Goal: Task Accomplishment & Management: Complete application form

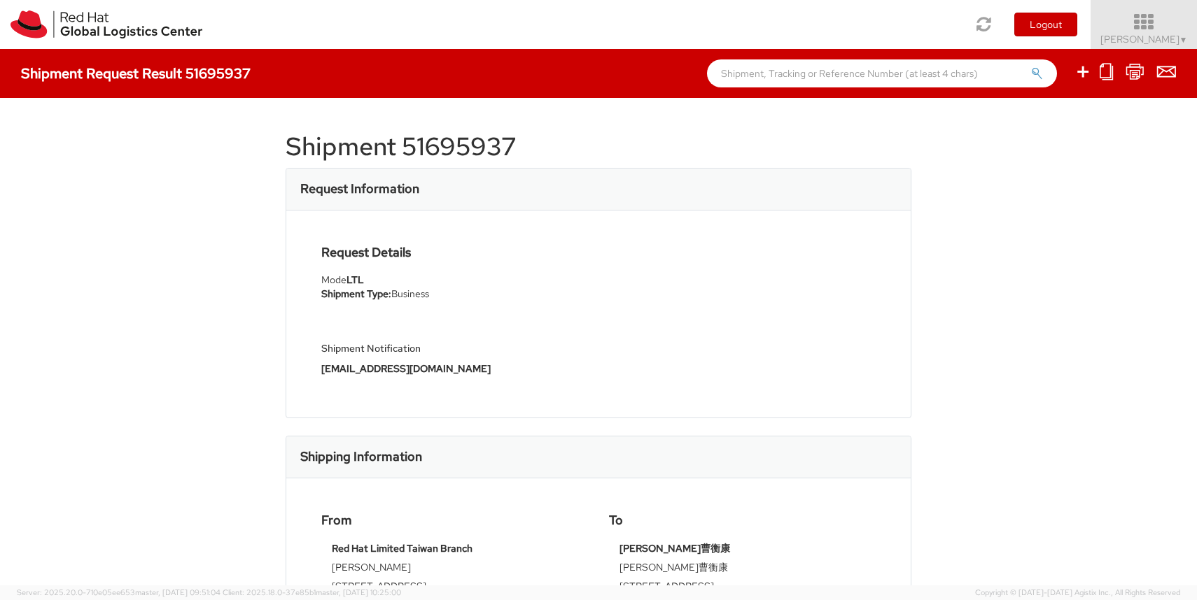
click at [1162, 20] on icon at bounding box center [1144, 23] width 122 height 20
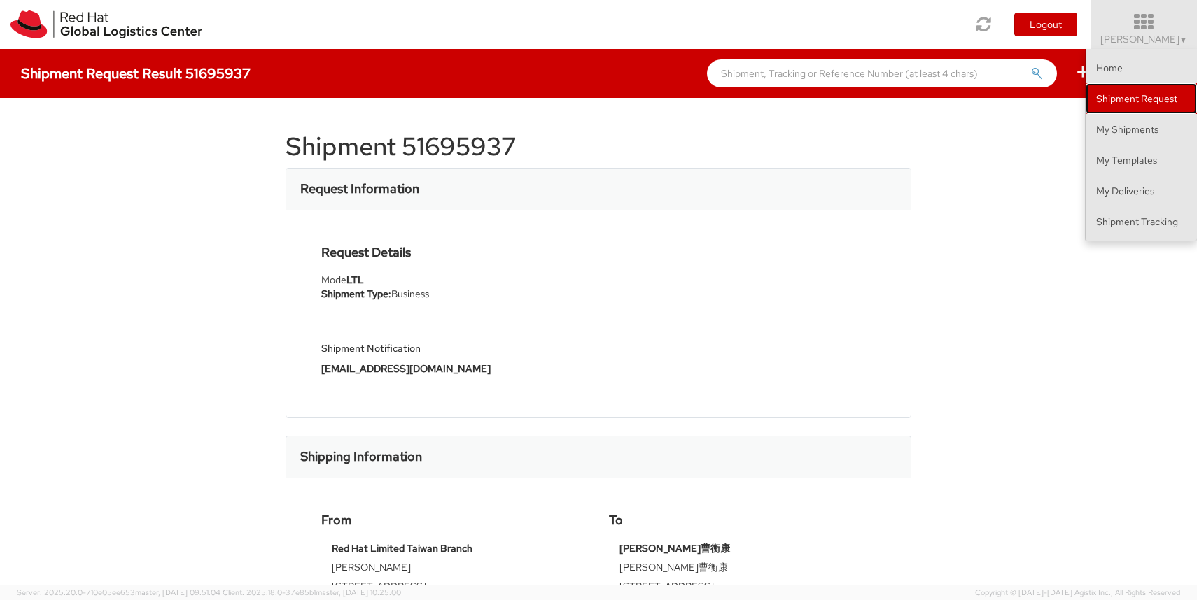
click at [1143, 99] on link "Shipment Request" at bounding box center [1140, 98] width 111 height 31
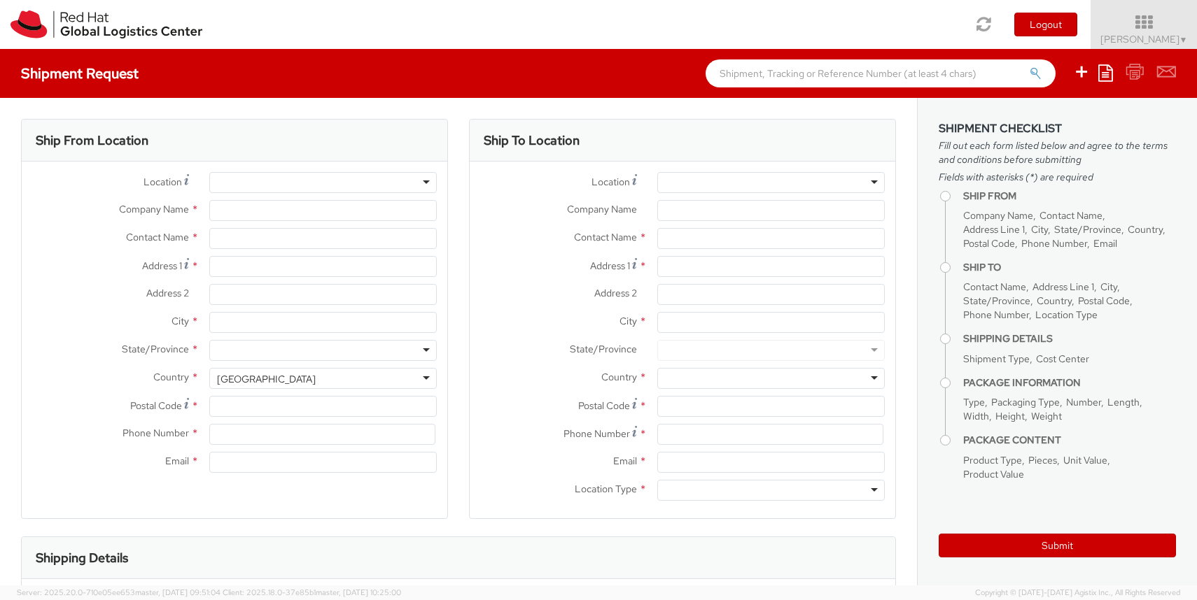
select select
select select "366"
click at [316, 209] on input "Company Name *" at bounding box center [322, 210] width 227 height 21
type input "Red Hat Limited Taiwan Branch"
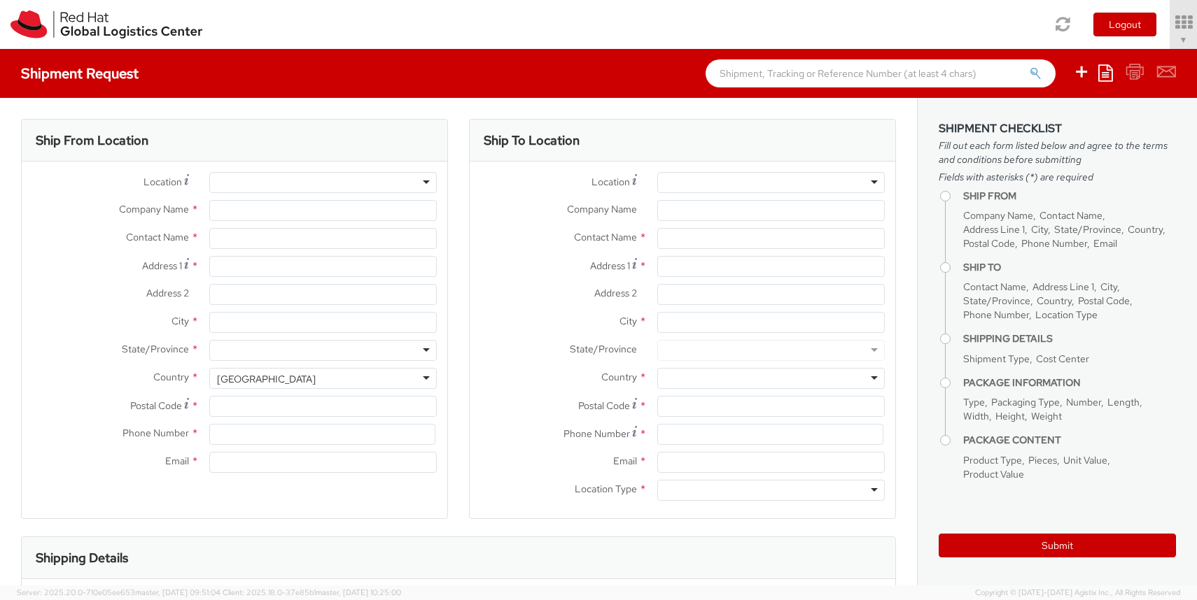
type input "[PERSON_NAME]"
type input "[STREET_ADDRESS]"
type input "[GEOGRAPHIC_DATA]"
type input "110"
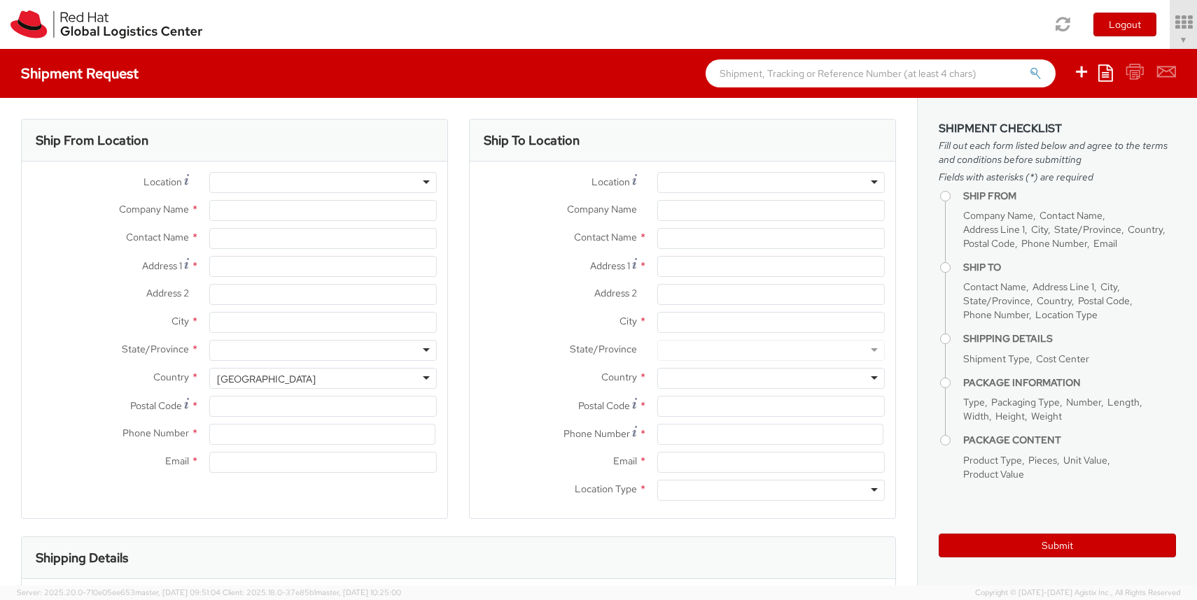
type input "886 2 7743 2972"
type input "[EMAIL_ADDRESS][DOMAIN_NAME]"
select select "CM"
select select "KGS"
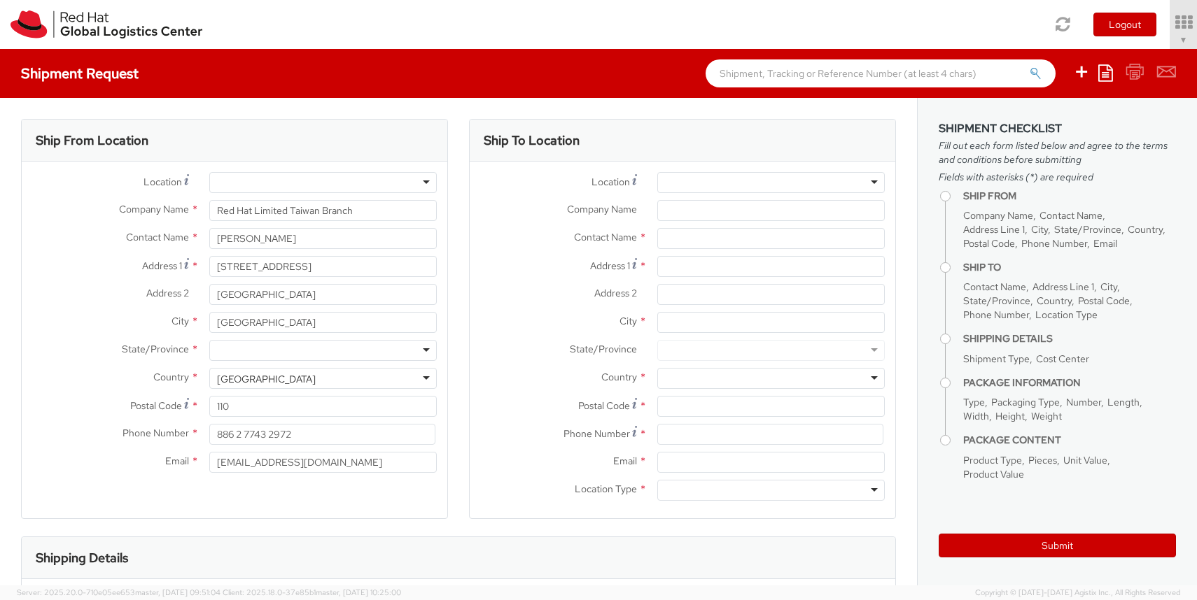
select select "366"
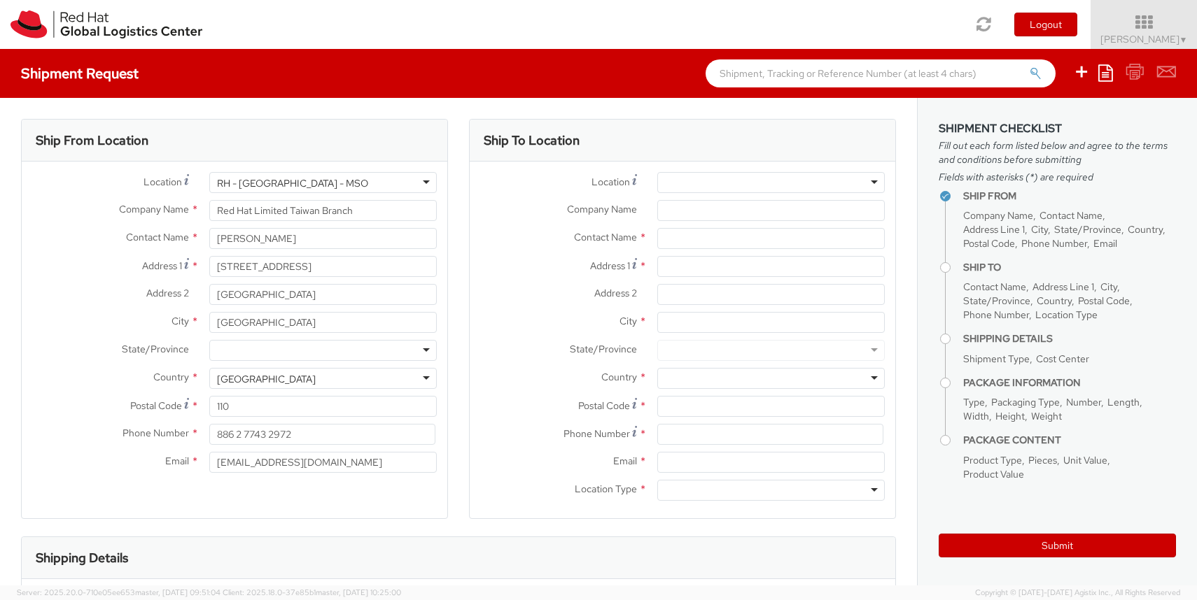
select select
click at [711, 218] on input "Company Name *" at bounding box center [770, 210] width 227 height 21
type input "怡康軟體"
click at [720, 246] on input "text" at bounding box center [770, 238] width 227 height 21
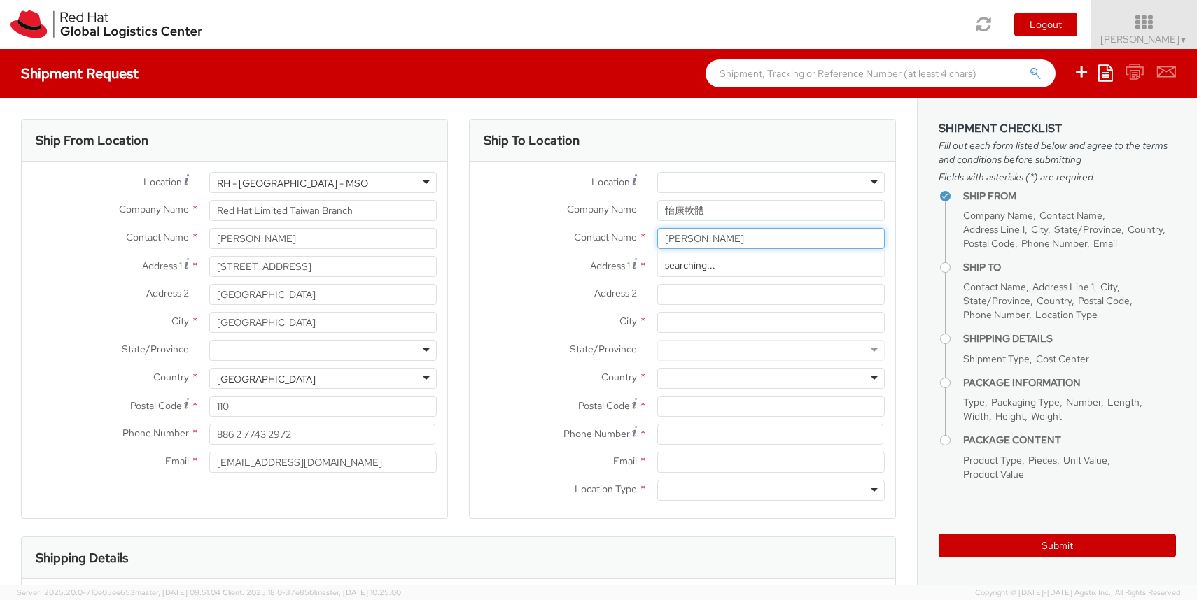
type input "李柏毅"
click at [704, 405] on input "Postal Code *" at bounding box center [770, 406] width 227 height 21
type input "ㄅ"
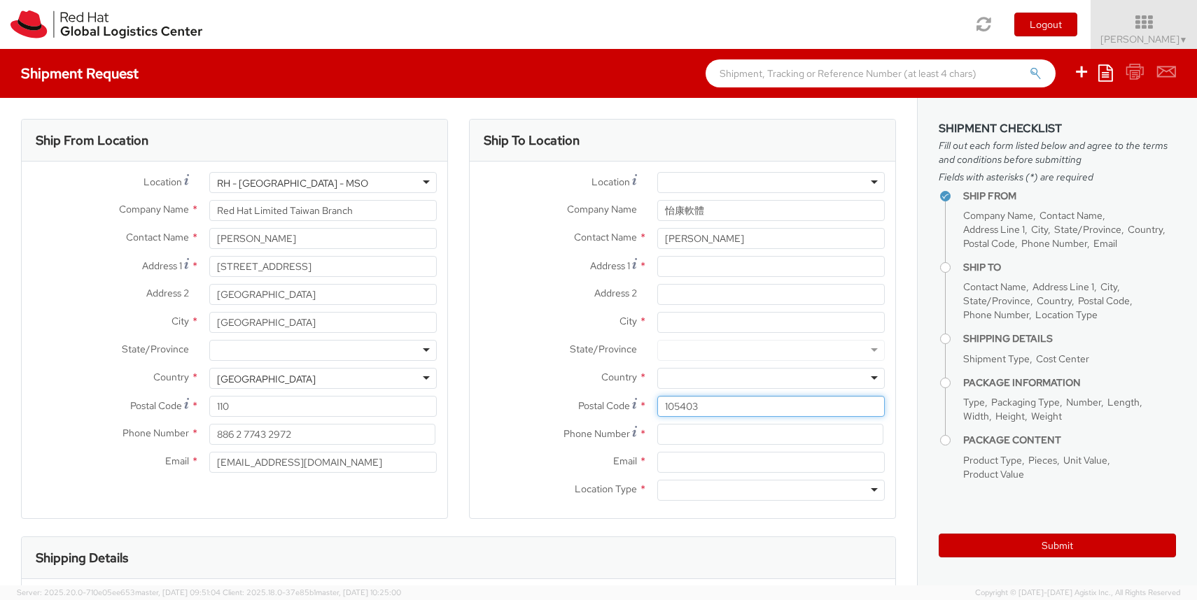
type input "105403"
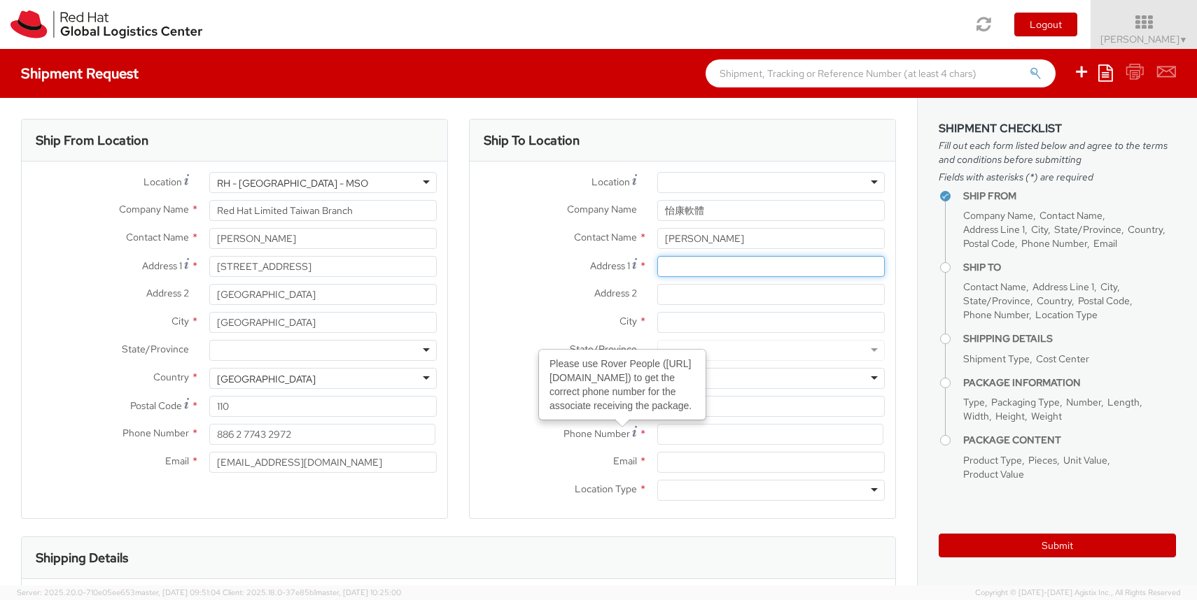
click at [680, 265] on input "Address 1 *" at bounding box center [770, 266] width 227 height 21
paste input "台北市松山區復興北路181號14樓"
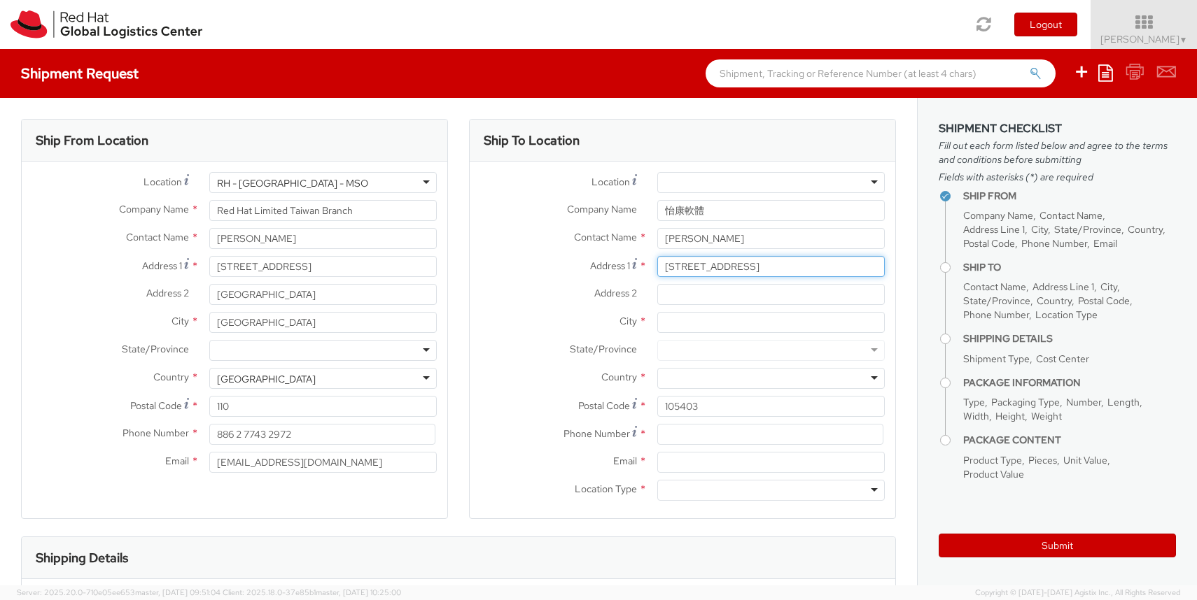
type input "台北市松山區復興北路181號14樓"
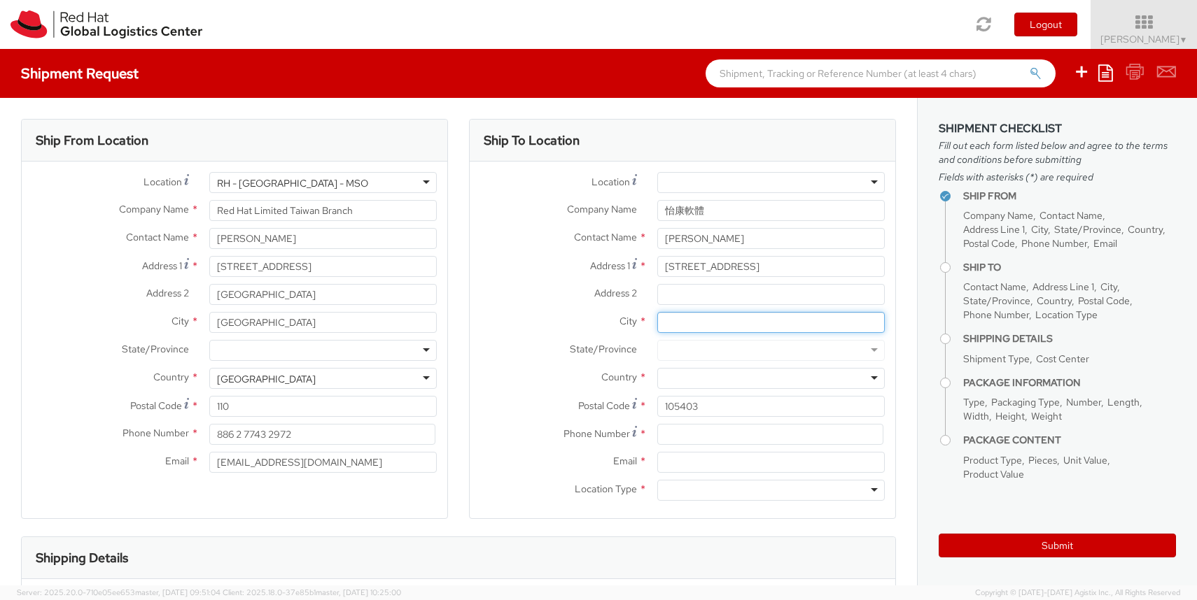
click at [689, 323] on input "City *" at bounding box center [770, 322] width 227 height 21
type input "t"
type input "Taipei"
click at [547, 369] on label "Country *" at bounding box center [558, 377] width 177 height 18
click at [715, 379] on div at bounding box center [770, 378] width 227 height 21
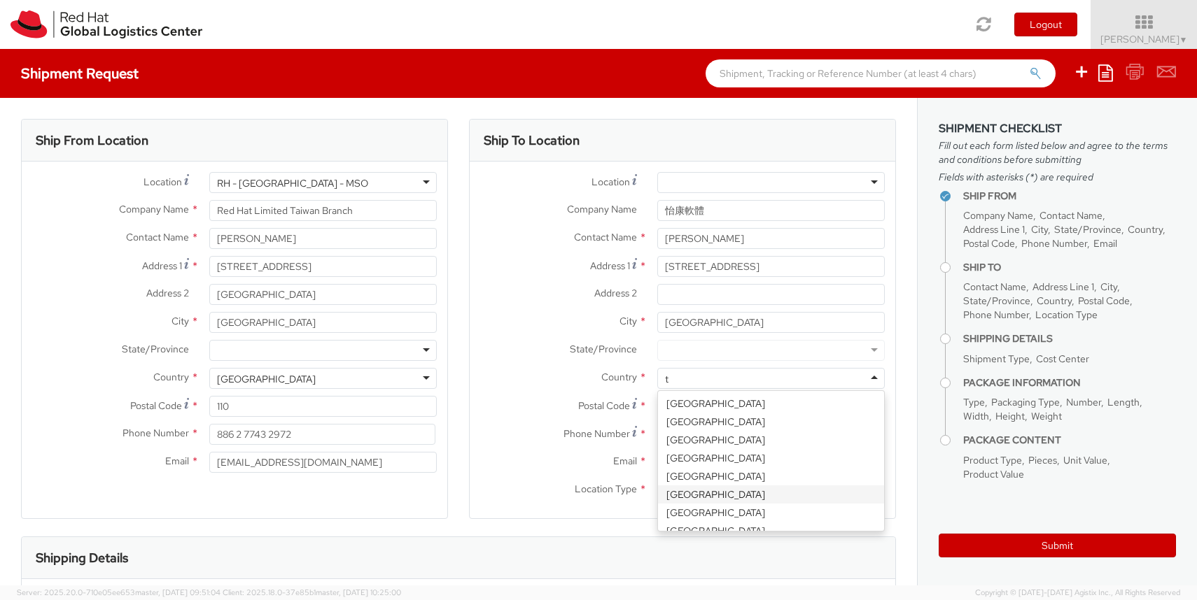
type input "ta"
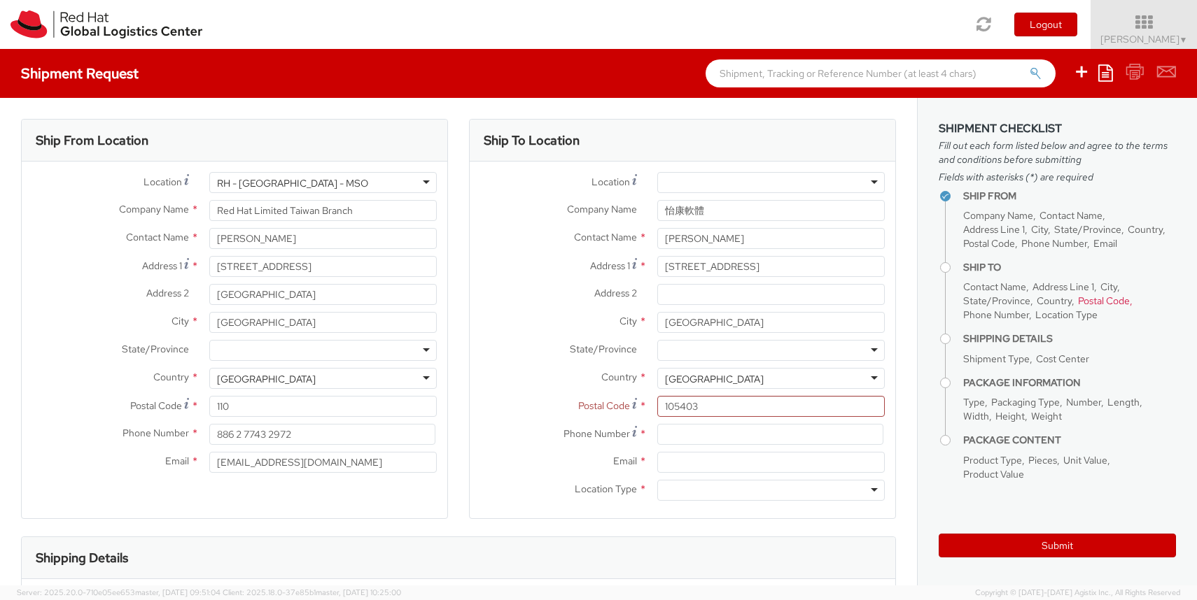
click at [516, 304] on div "Address 2 *" at bounding box center [682, 294] width 425 height 21
click at [693, 437] on input at bounding box center [770, 434] width 226 height 21
paste input "02-27137700 #352"
type input "02-27137700 #352"
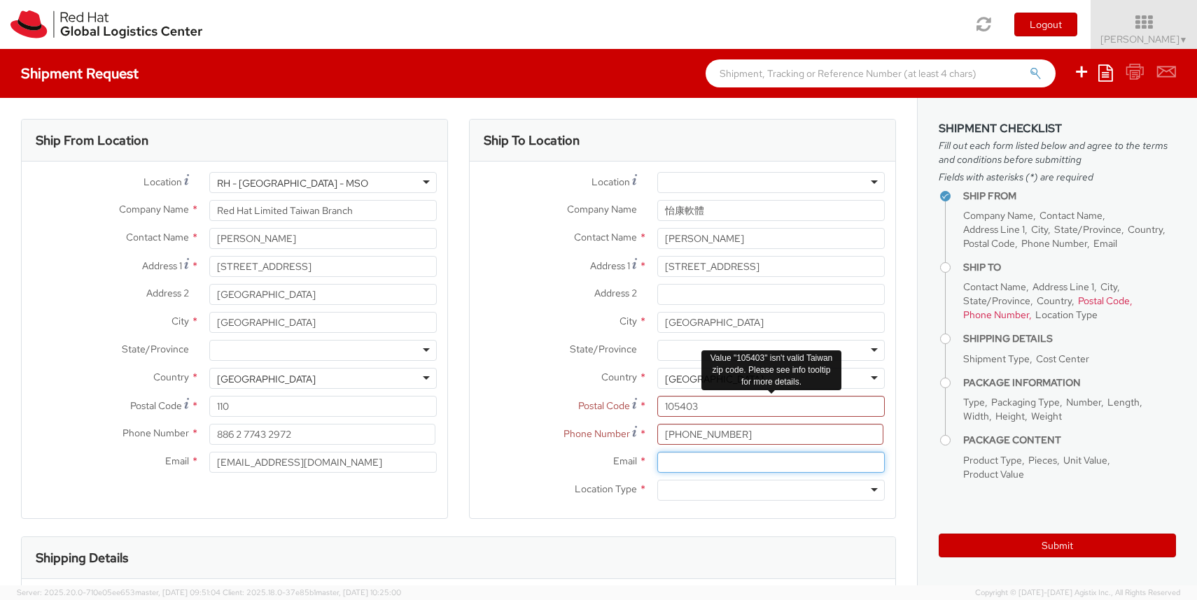
click at [691, 460] on input "Email *" at bounding box center [770, 462] width 227 height 21
paste input "Poi_Li@ecomsoft.com.tw"
type input "Poi_Li@ecomsoft.com.tw"
click at [532, 385] on label "Country *" at bounding box center [558, 377] width 177 height 18
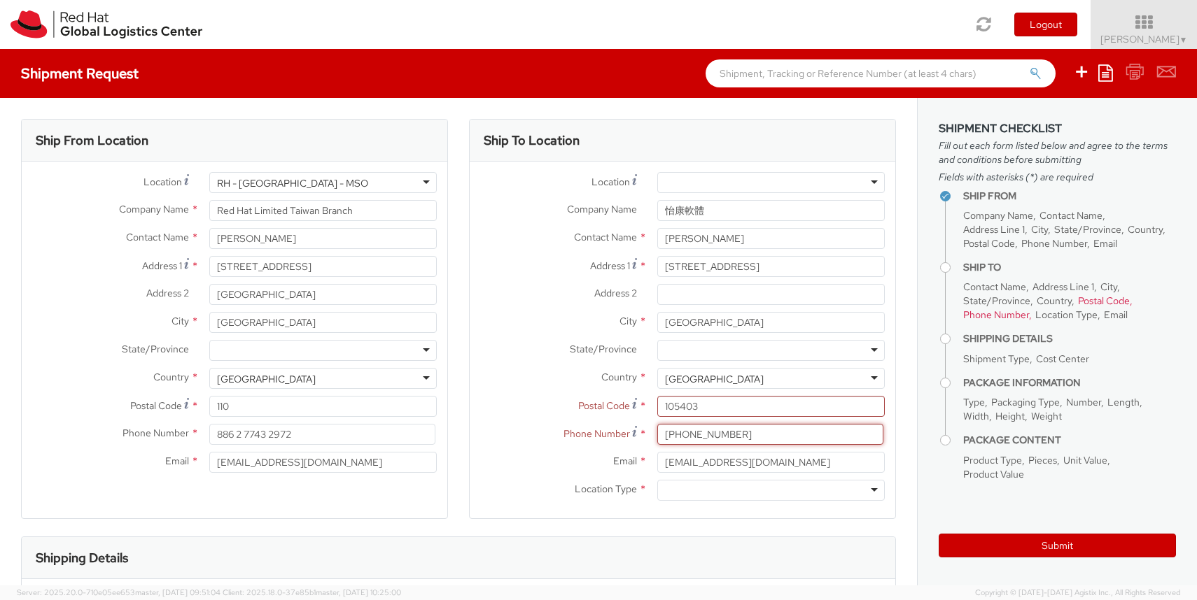
click at [770, 432] on input "02-27137700 #352" at bounding box center [770, 434] width 226 height 21
paste input "0912575174"
type input "02-27137700 #352/ 0912575174"
click at [547, 346] on label "State/Province *" at bounding box center [558, 349] width 177 height 18
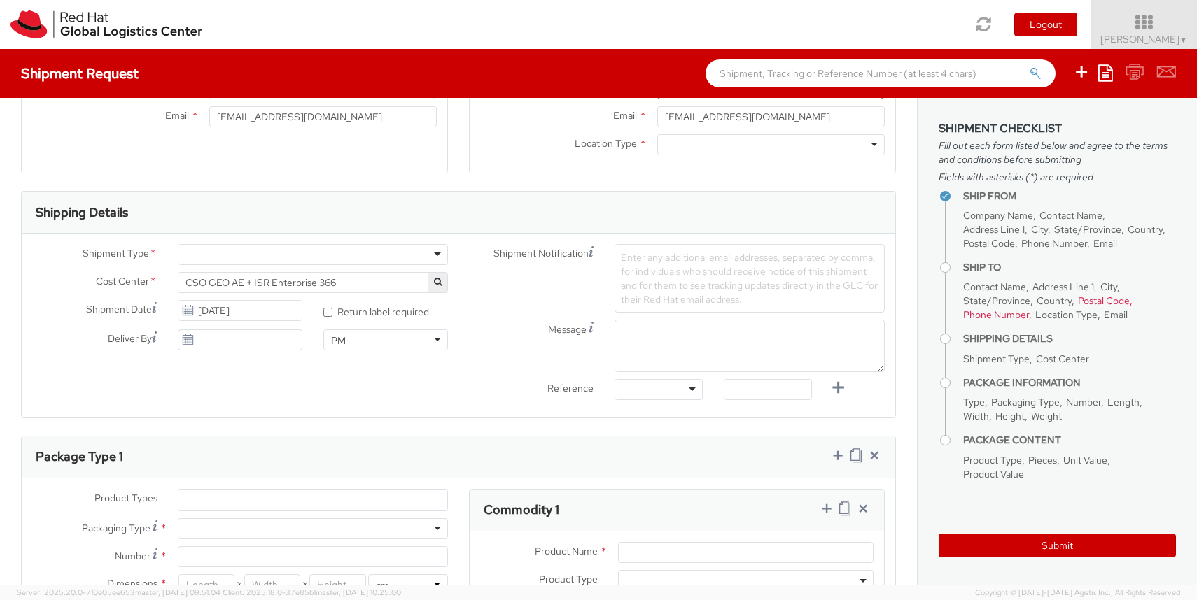
scroll to position [355, 0]
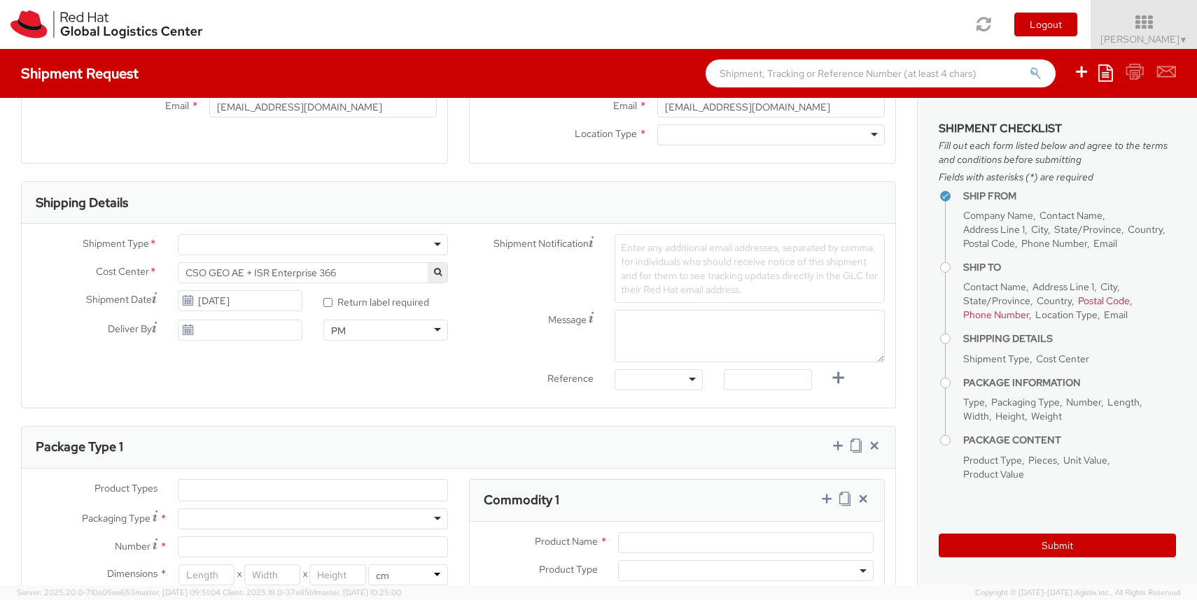
click at [385, 242] on div at bounding box center [313, 244] width 270 height 21
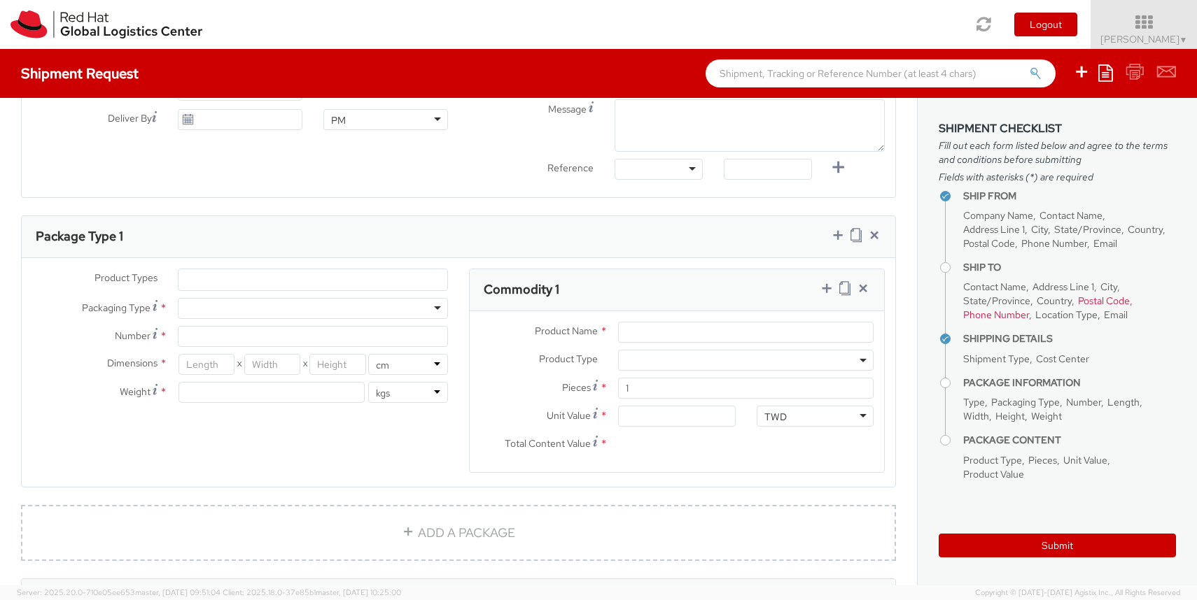
click at [306, 281] on ul at bounding box center [312, 279] width 269 height 21
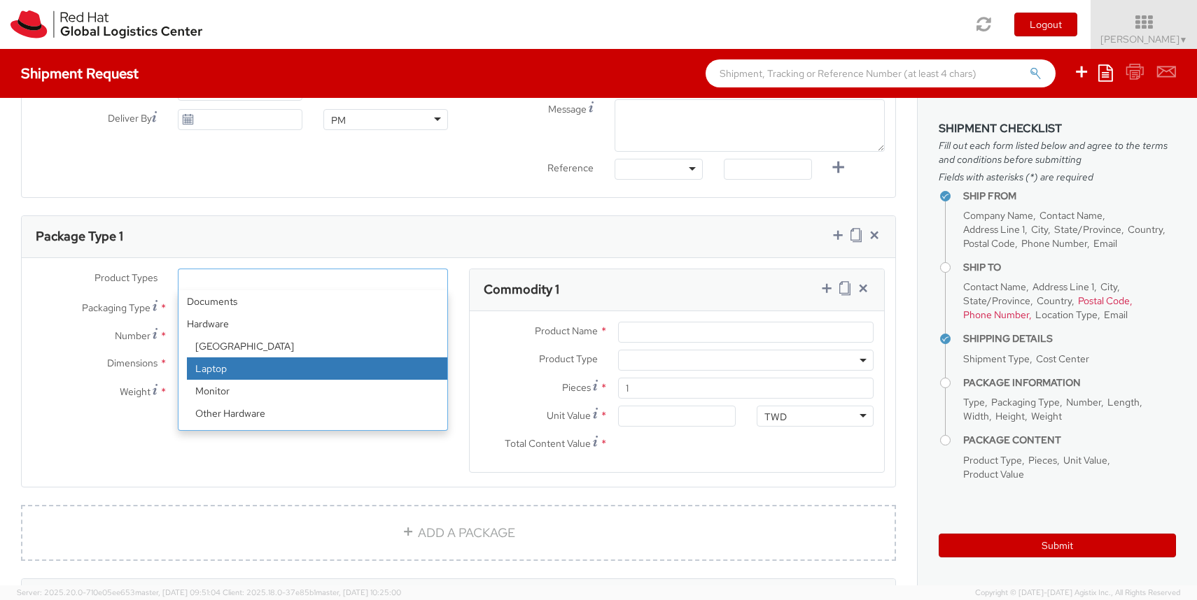
scroll to position [62, 0]
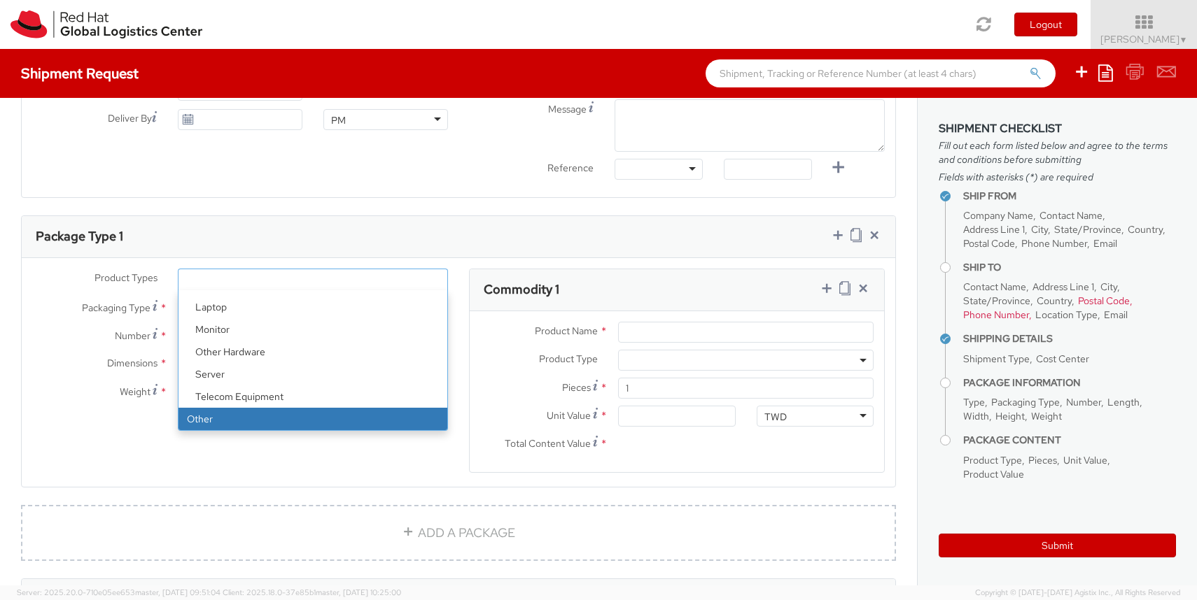
select select "OTHER"
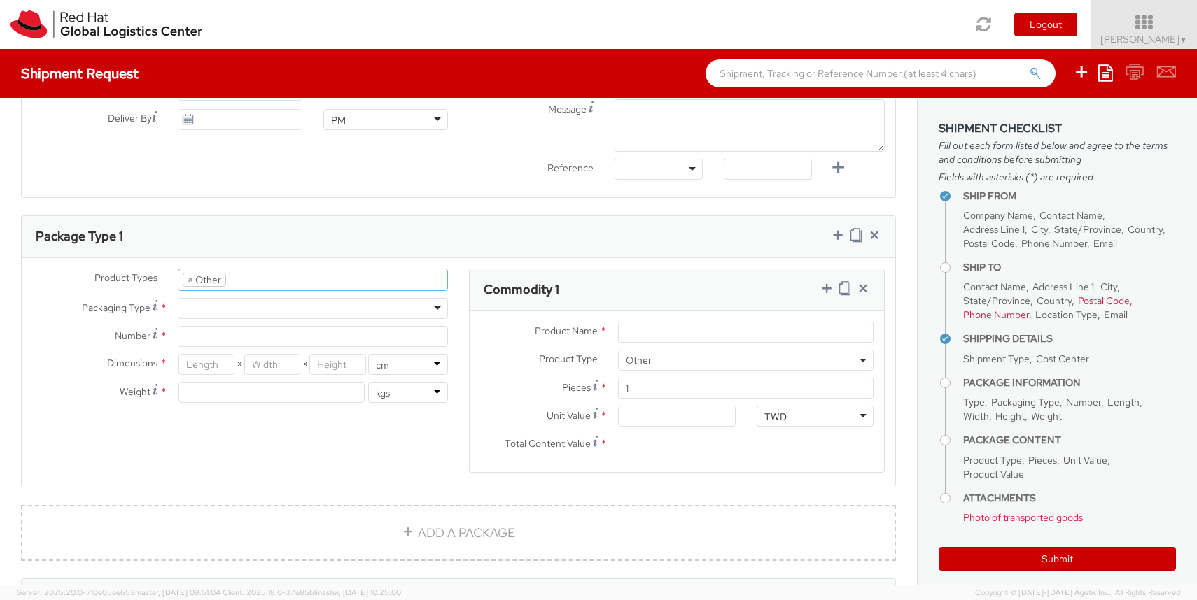
click at [254, 306] on div at bounding box center [313, 308] width 270 height 21
click at [248, 338] on input "Number *" at bounding box center [313, 336] width 270 height 21
type input "1"
click at [228, 433] on div "Product Types * Documents Docking Station Laptop Monitor Other Hardware Server …" at bounding box center [458, 380] width 873 height 222
click at [228, 395] on input "number" at bounding box center [271, 392] width 186 height 21
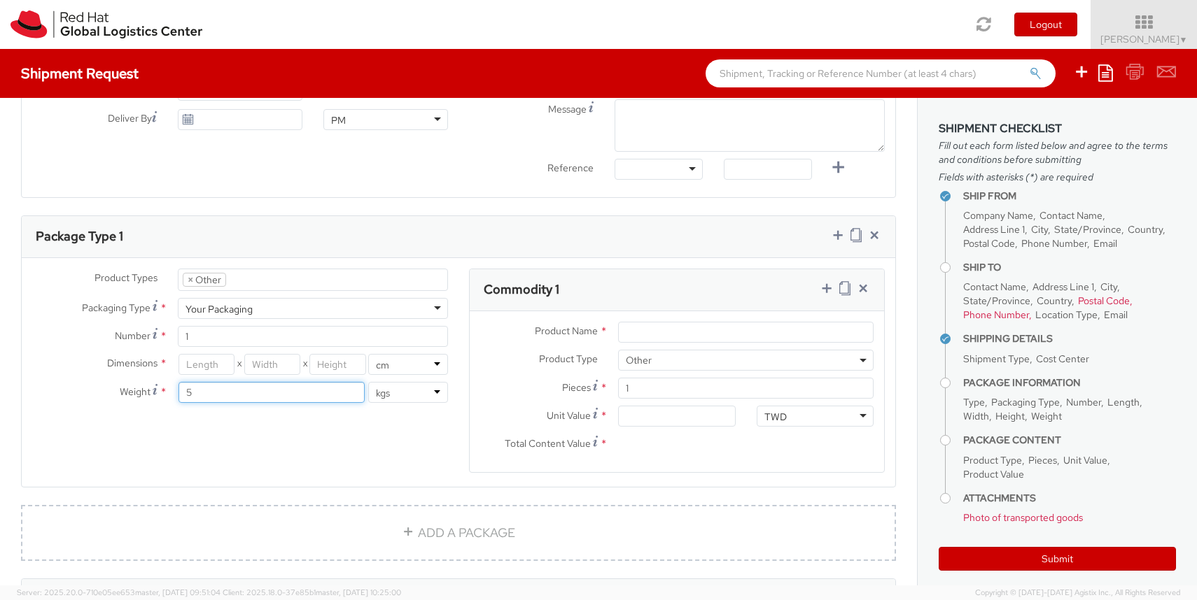
type input "5"
click at [265, 444] on div "Product Types * Documents Docking Station Laptop Monitor Other Hardware Server …" at bounding box center [458, 380] width 873 height 222
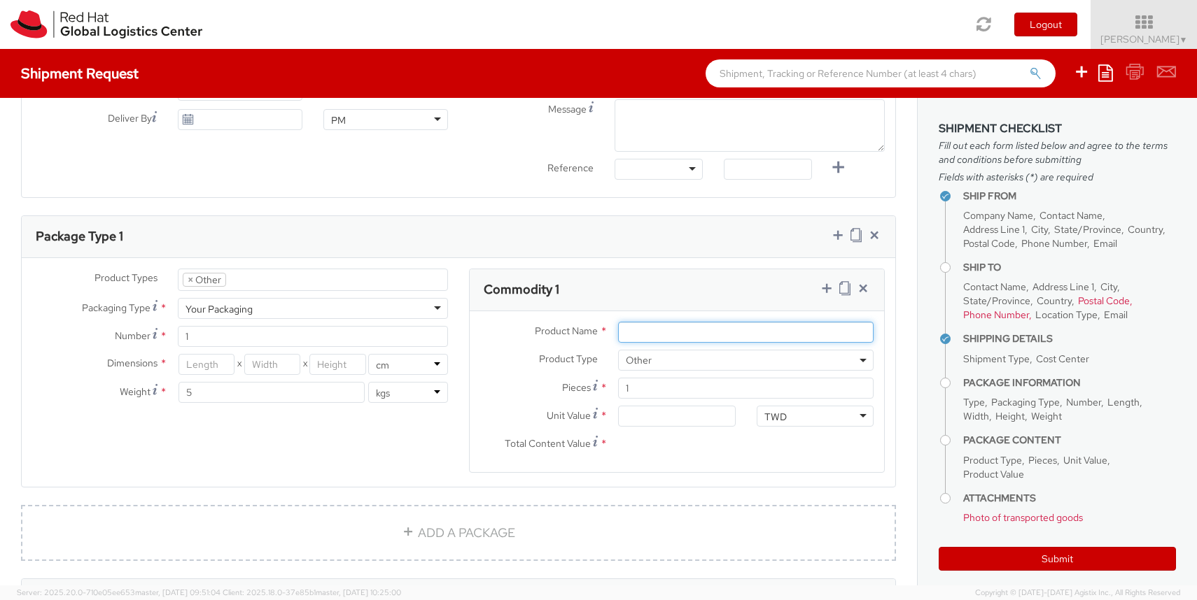
click at [649, 331] on input "Product Name *" at bounding box center [745, 332] width 255 height 21
type input "Notebooks"
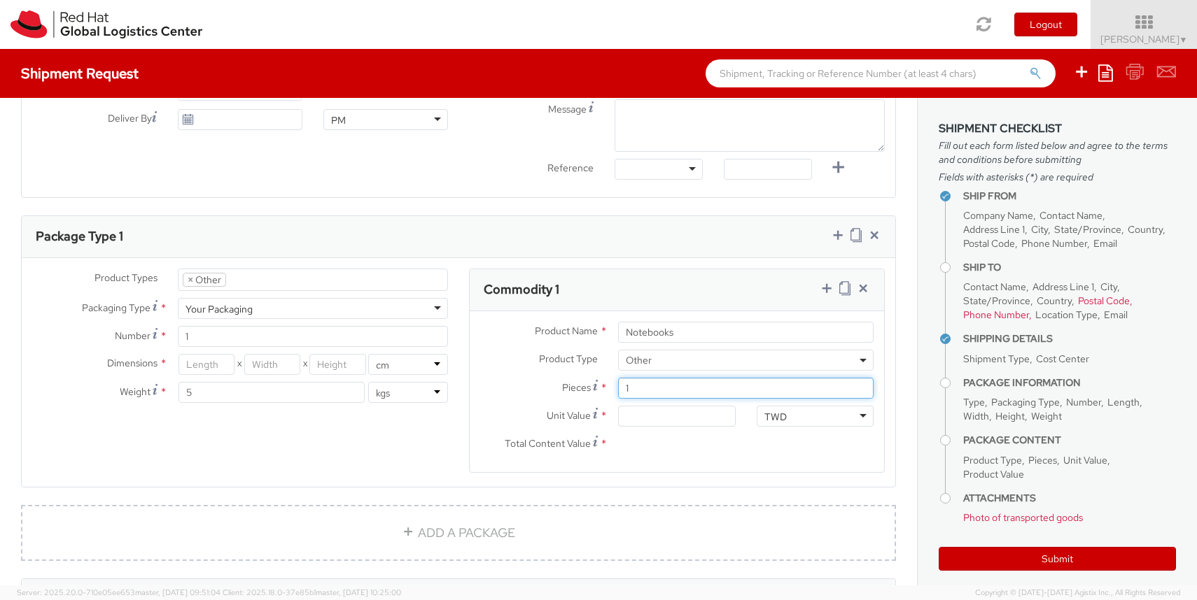
click at [665, 388] on input "1" at bounding box center [745, 388] width 255 height 21
click at [658, 422] on input "Unit Value *" at bounding box center [676, 416] width 117 height 21
type input "1.00"
type input "10.00"
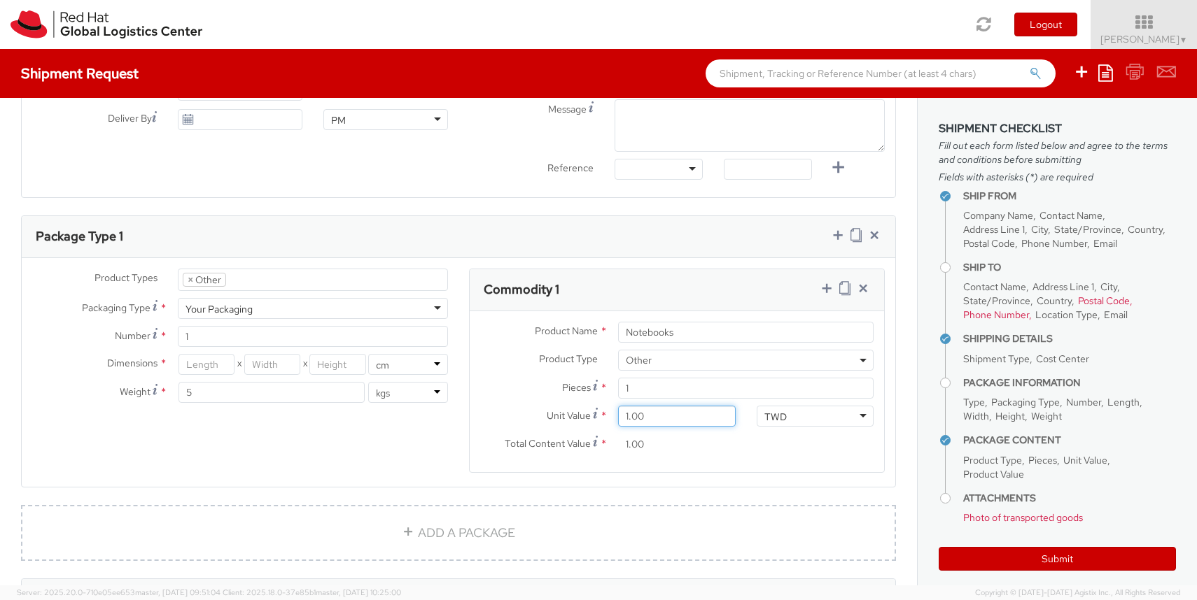
type input "10.00"
type input "100.00"
type input "1,000.00"
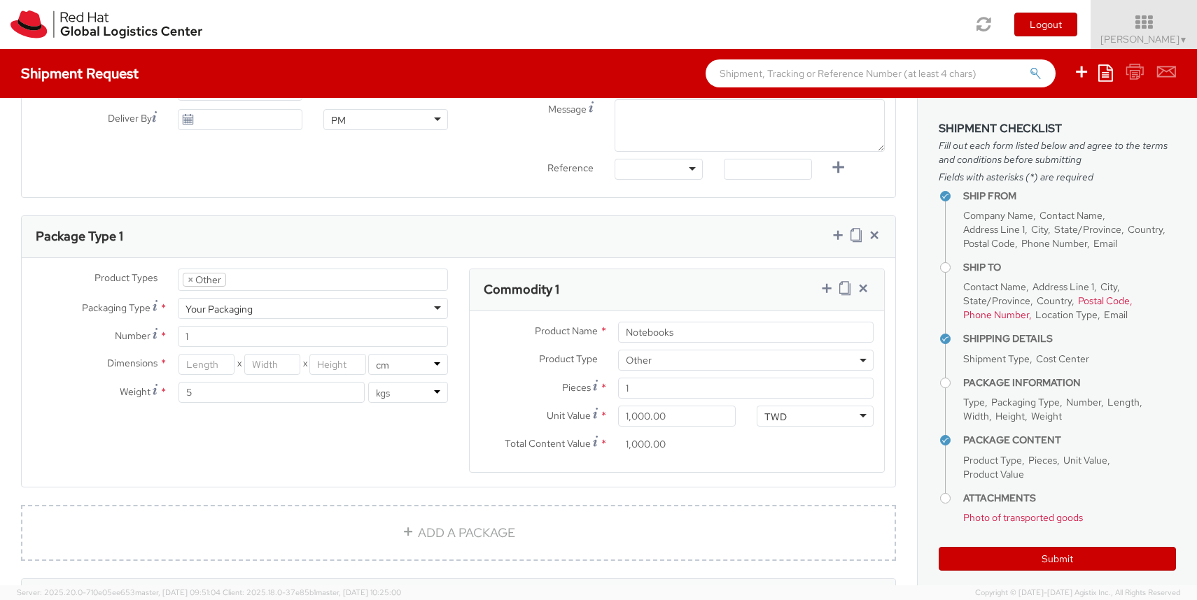
click at [424, 442] on div "Product Types * Documents Docking Station Laptop Monitor Other Hardware Server …" at bounding box center [458, 380] width 873 height 222
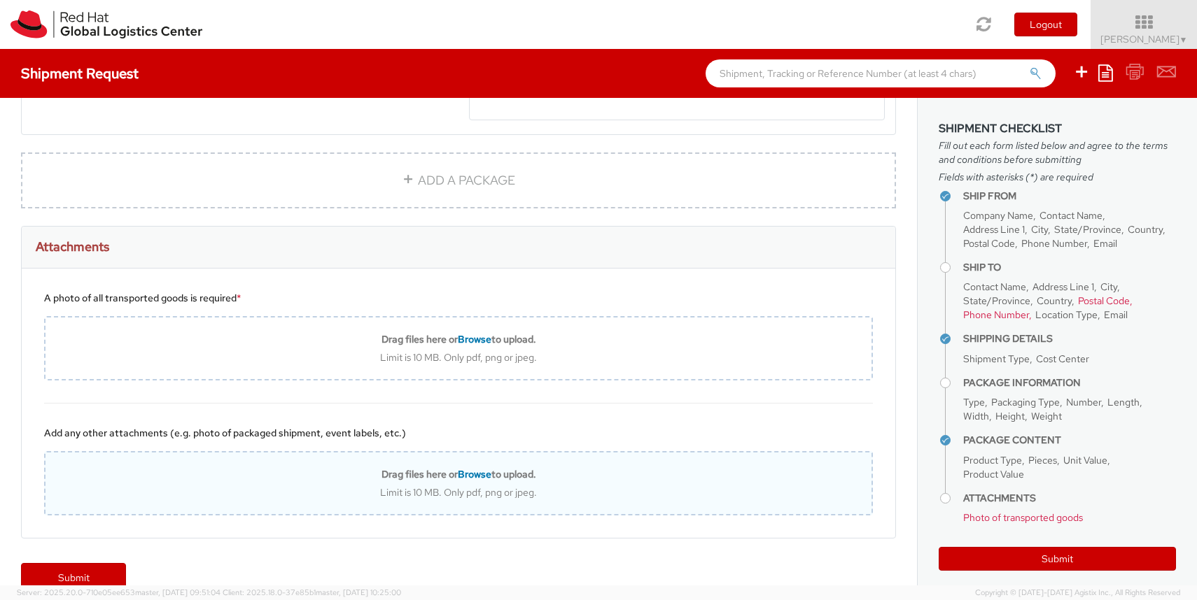
scroll to position [945, 0]
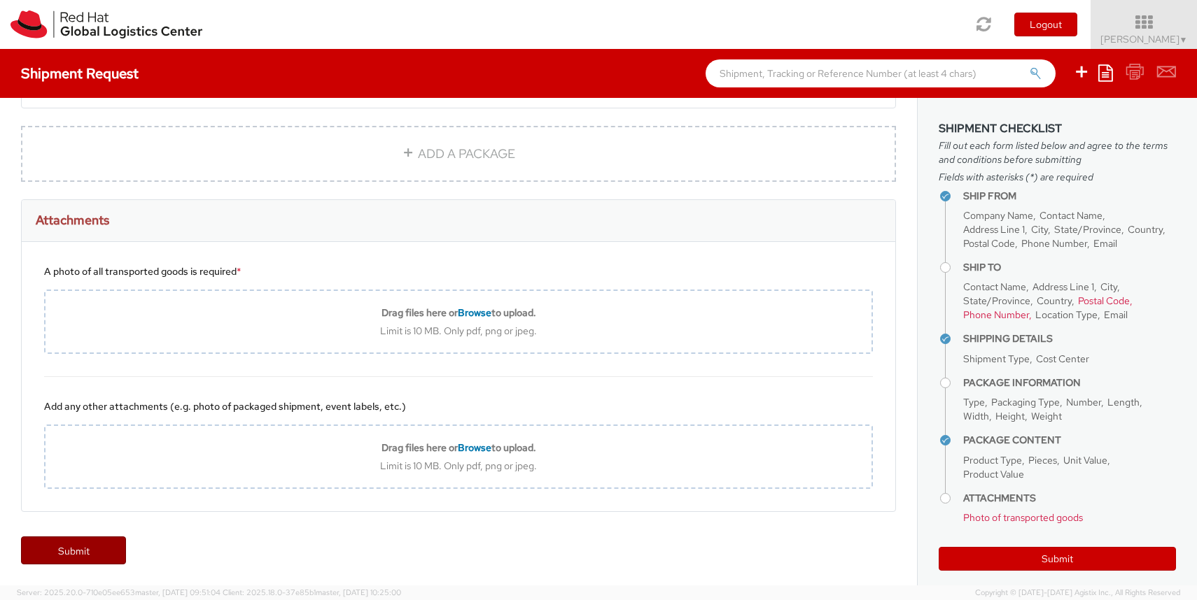
click at [120, 542] on link "Submit" at bounding box center [73, 551] width 105 height 28
click at [97, 551] on link "Submit" at bounding box center [73, 551] width 105 height 28
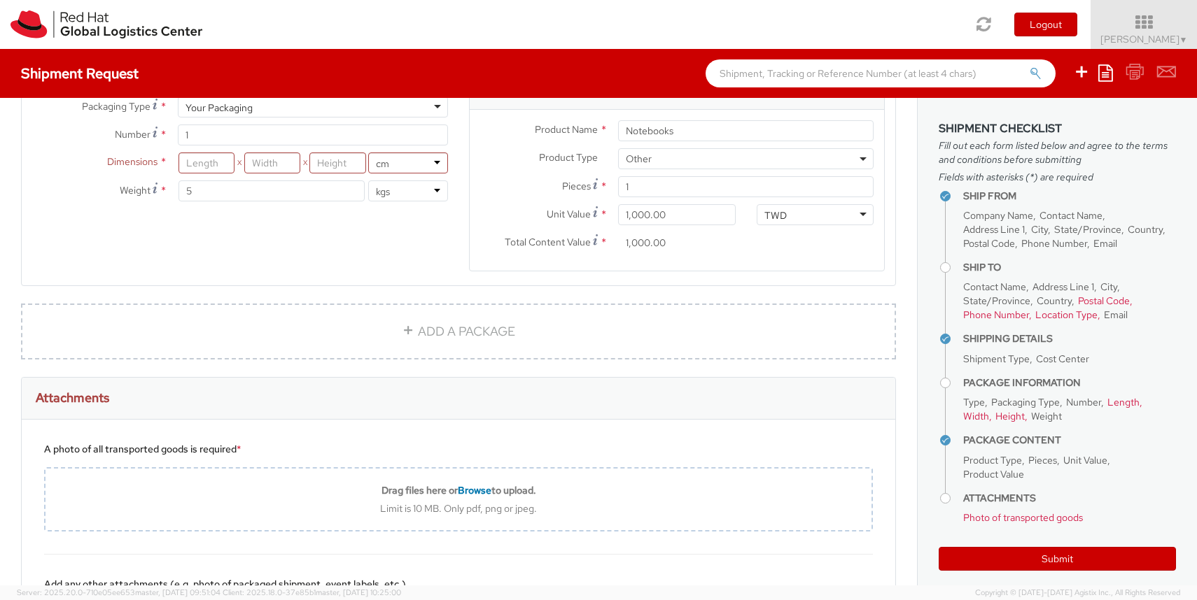
scroll to position [654, 0]
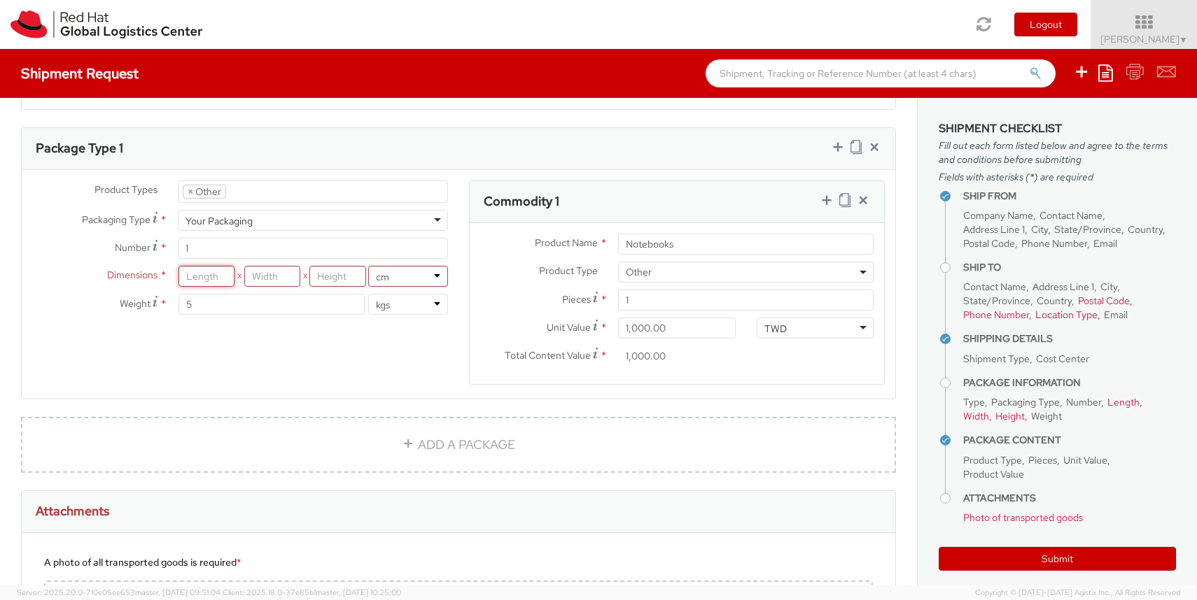
click at [209, 279] on input "number" at bounding box center [206, 276] width 56 height 21
type input "30"
click at [281, 277] on input "number" at bounding box center [272, 276] width 56 height 21
type input "25"
click at [329, 279] on input "number" at bounding box center [337, 276] width 56 height 21
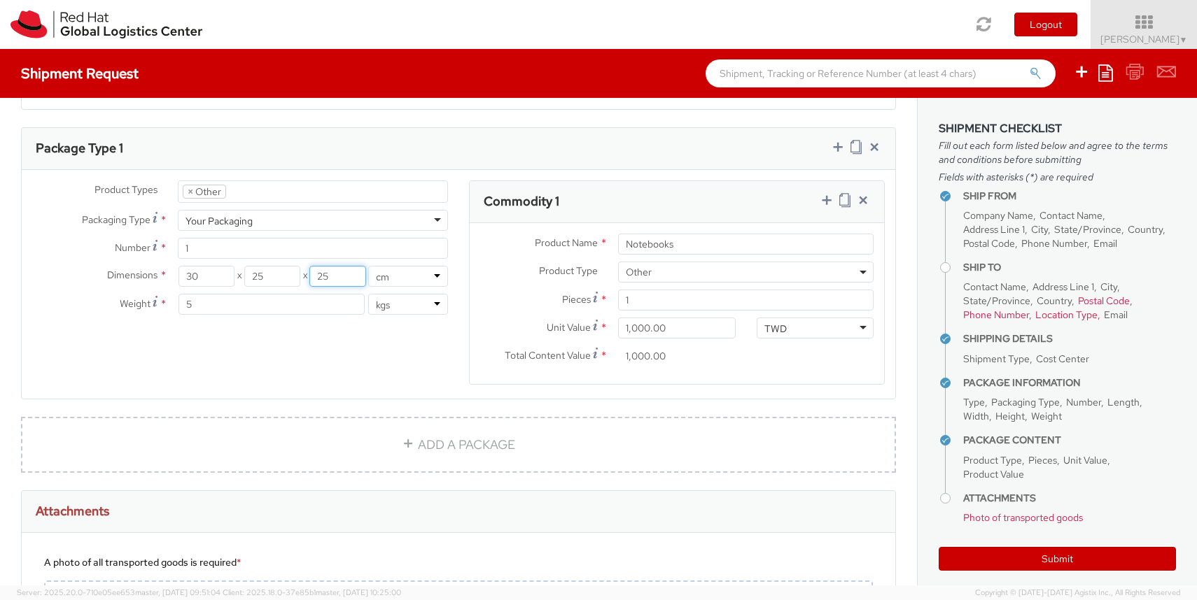
type input "2"
type input "15"
click at [299, 366] on div "Product Types * Documents Docking Station Laptop Monitor Other Hardware Server …" at bounding box center [458, 292] width 873 height 222
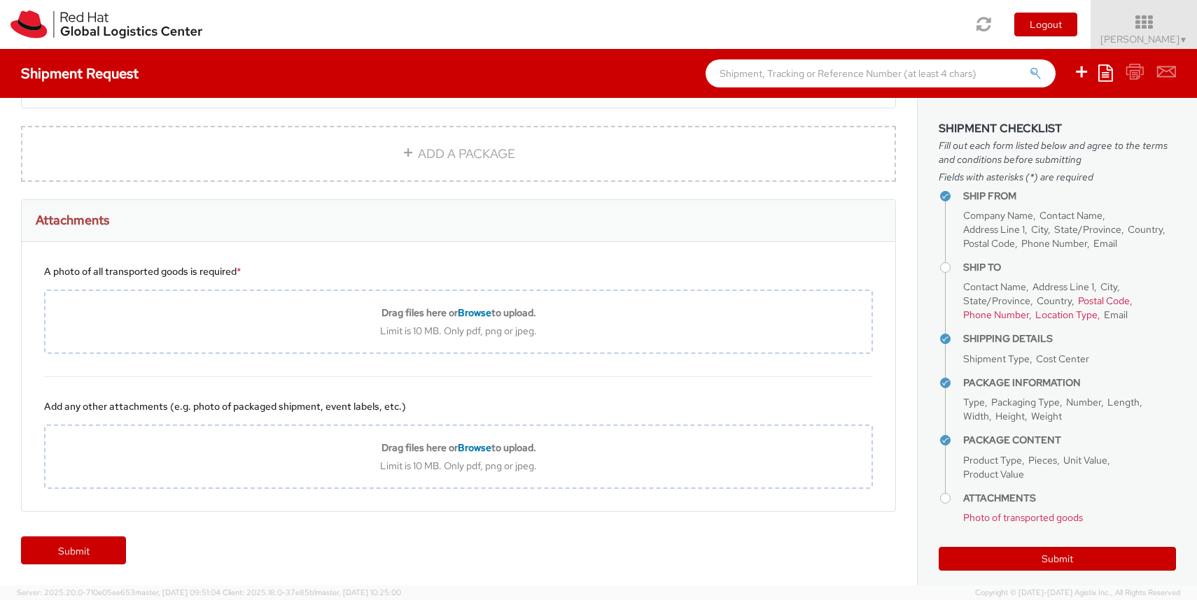
click at [90, 565] on div "Submit" at bounding box center [458, 558] width 917 height 56
click at [90, 555] on link "Submit" at bounding box center [73, 551] width 105 height 28
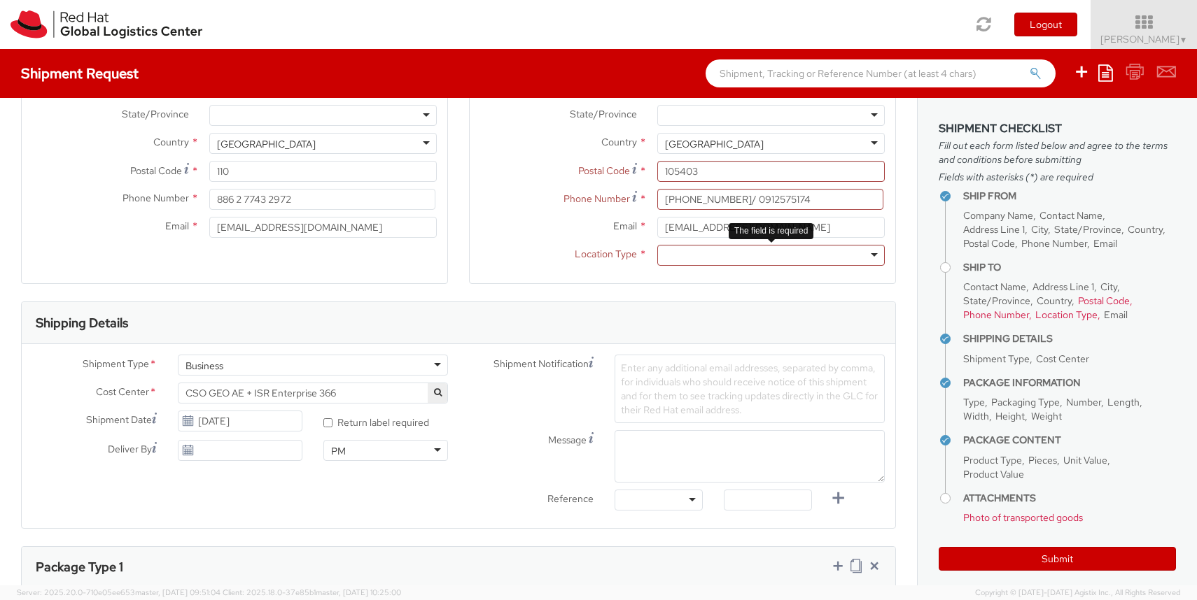
scroll to position [231, 0]
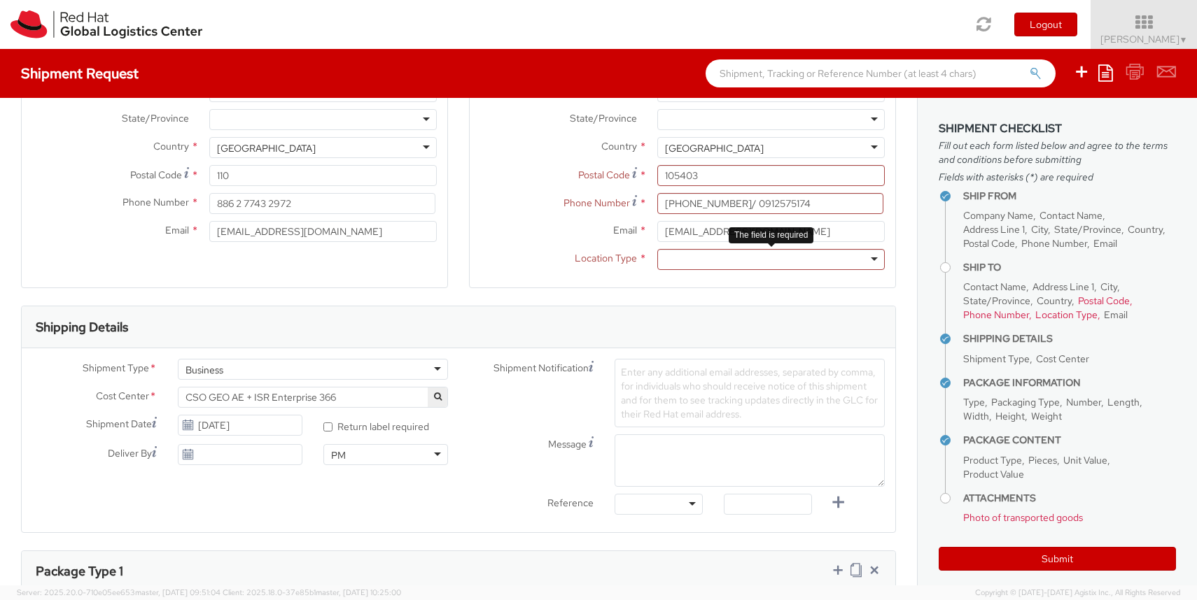
click at [707, 265] on div at bounding box center [770, 259] width 227 height 21
click at [644, 299] on div "Ship To Location Location * RH - Amsterdam - MSO RH - Amsterdam Data Center RH …" at bounding box center [682, 97] width 427 height 418
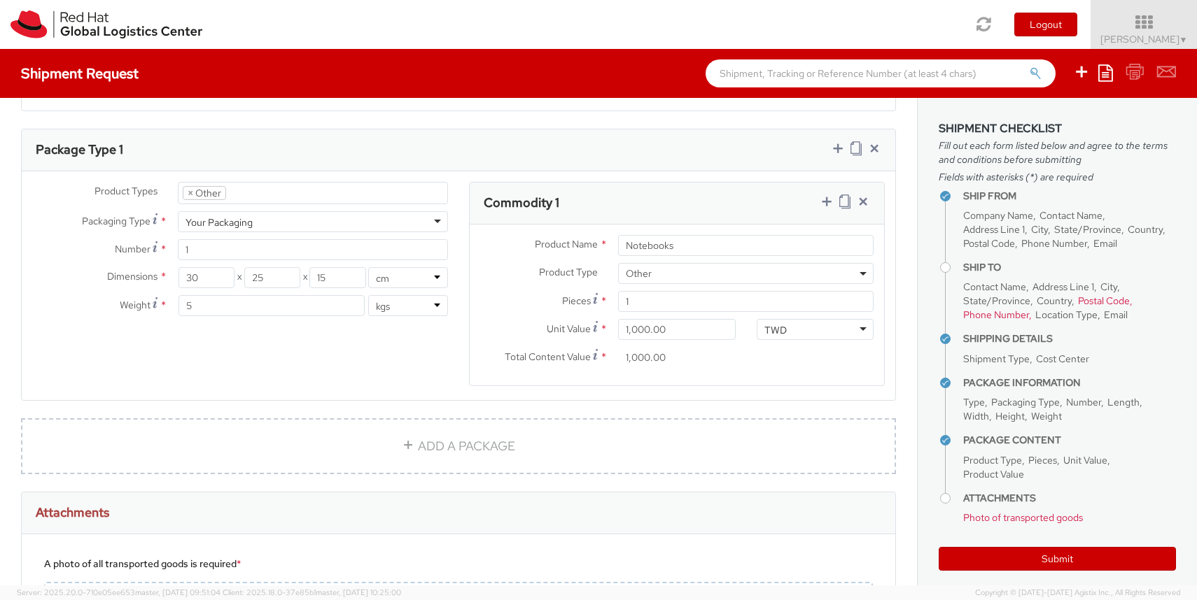
scroll to position [945, 0]
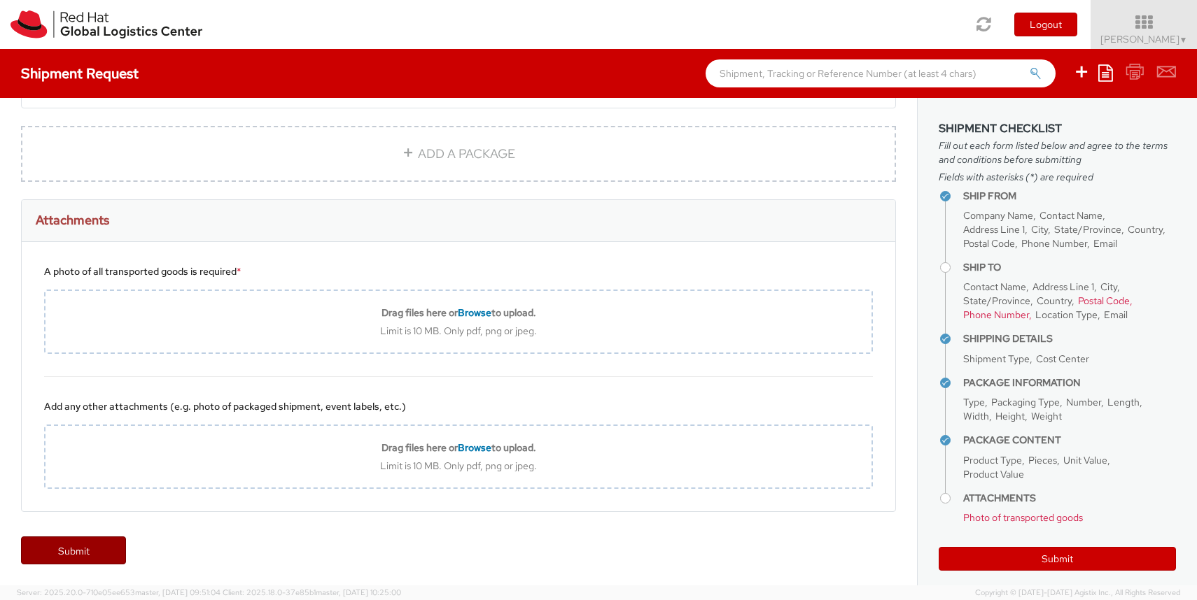
click at [106, 546] on link "Submit" at bounding box center [73, 551] width 105 height 28
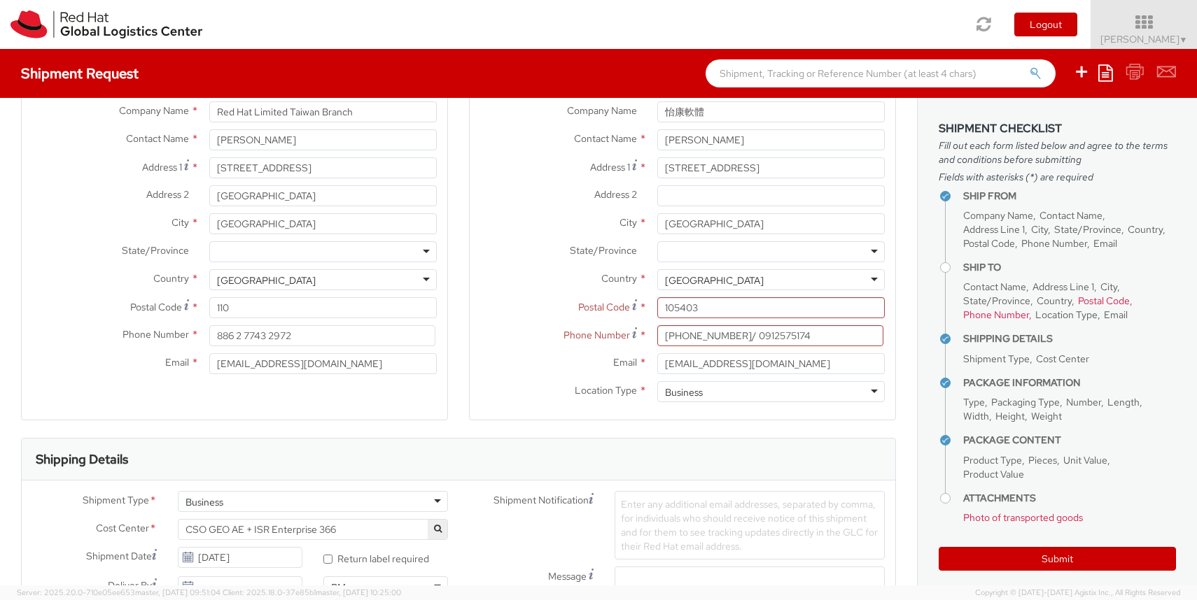
scroll to position [80, 0]
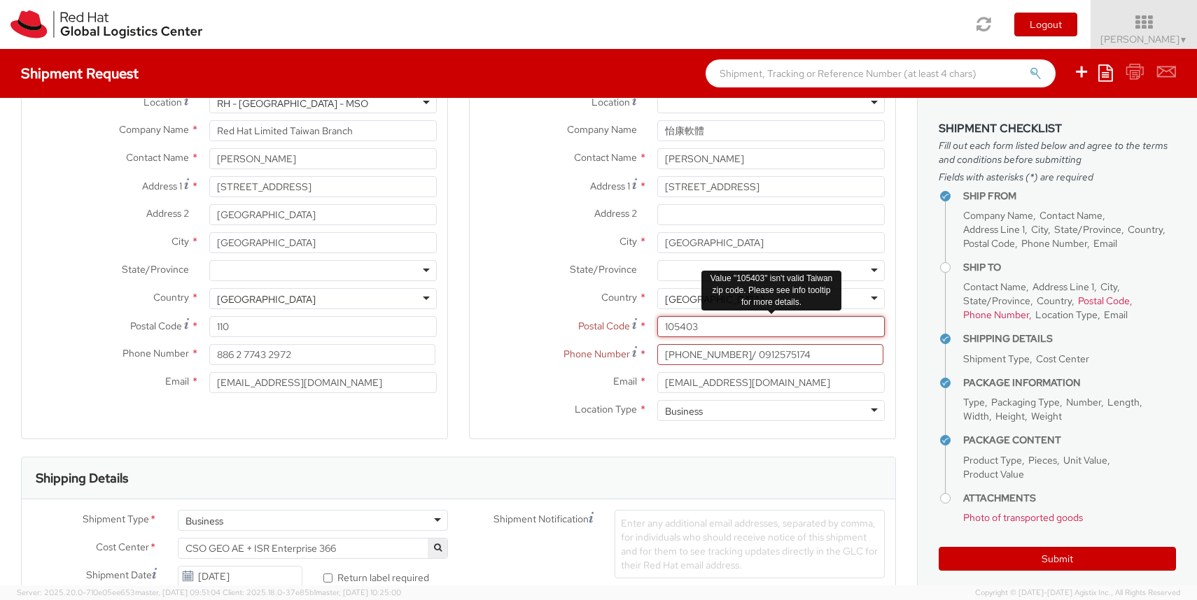
click at [704, 323] on input "105403" at bounding box center [770, 326] width 227 height 21
click at [714, 327] on input "105403" at bounding box center [770, 326] width 227 height 21
click at [760, 361] on input "02-27137700 #352/ 0912575174" at bounding box center [770, 354] width 226 height 21
drag, startPoint x: 761, startPoint y: 356, endPoint x: 654, endPoint y: 355, distance: 107.1
click at [654, 355] on div "02-27137700 #352/ 0912575174" at bounding box center [771, 354] width 248 height 21
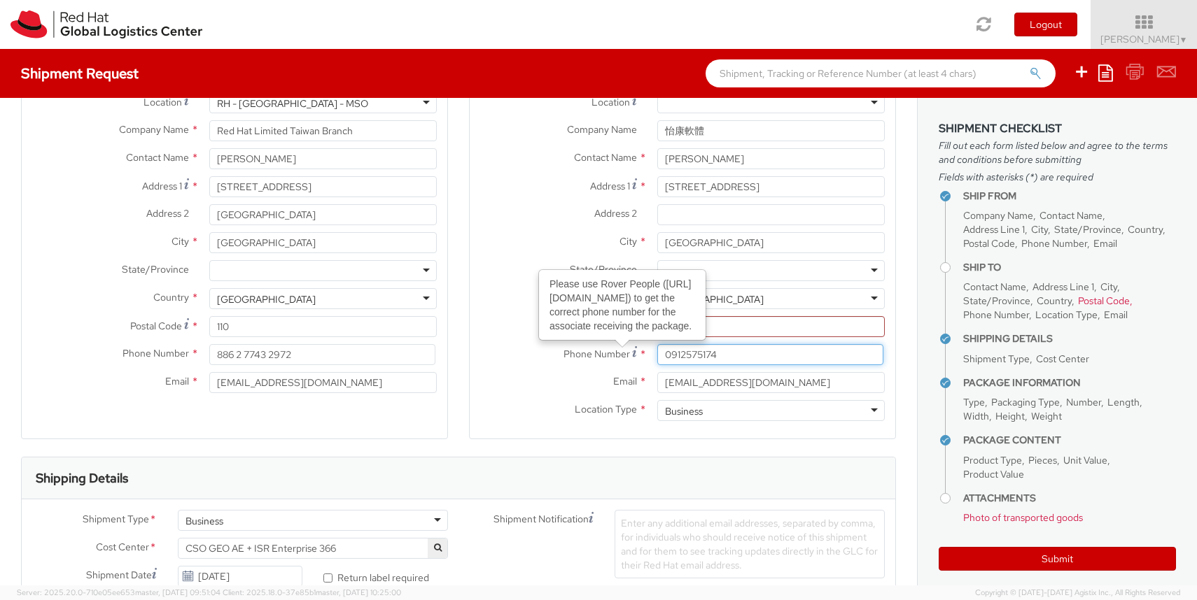
type input "0912575174"
click at [523, 342] on div "Postal Code * 105403" at bounding box center [682, 330] width 425 height 28
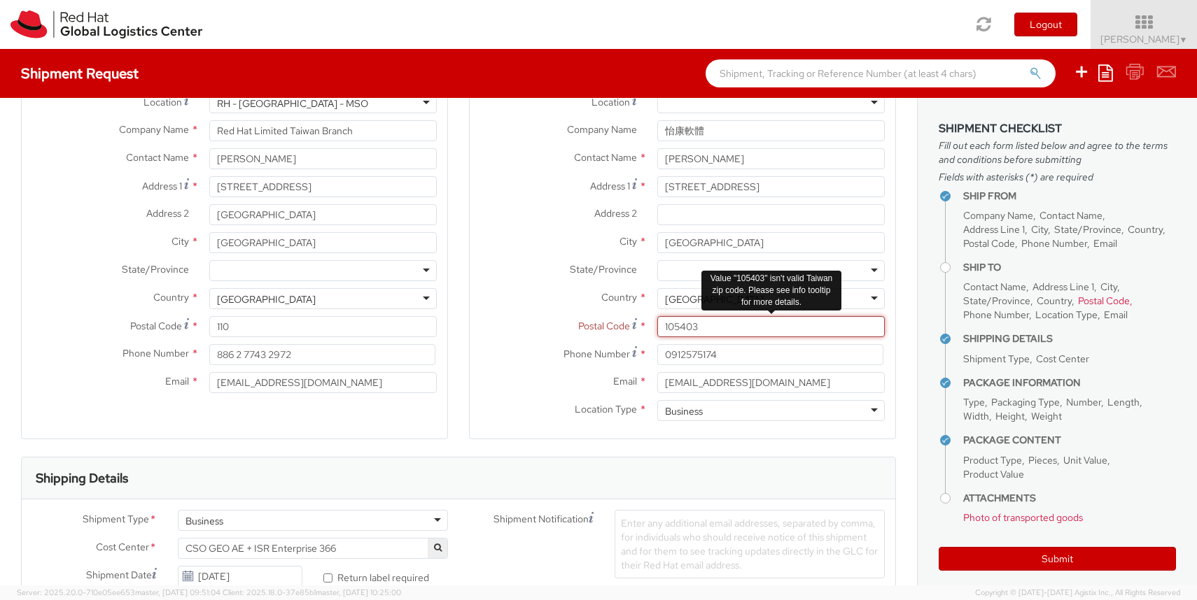
click at [763, 327] on input "105403" at bounding box center [770, 326] width 227 height 21
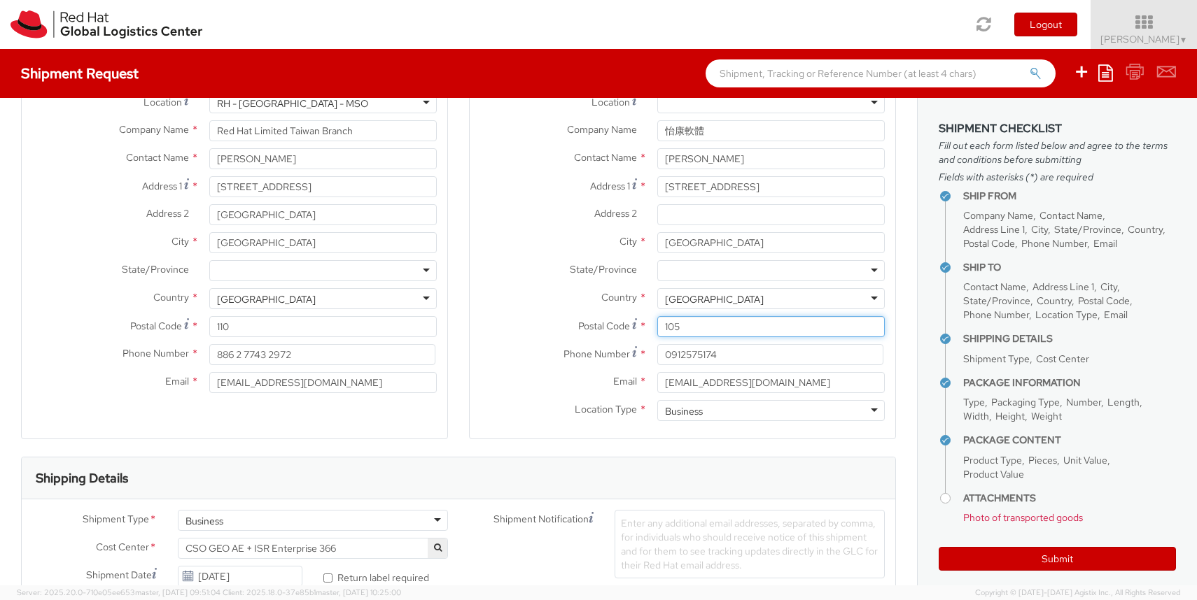
type input "105"
click at [543, 320] on label "Postal Code *" at bounding box center [558, 325] width 177 height 19
click at [657, 320] on input "105" at bounding box center [770, 326] width 227 height 21
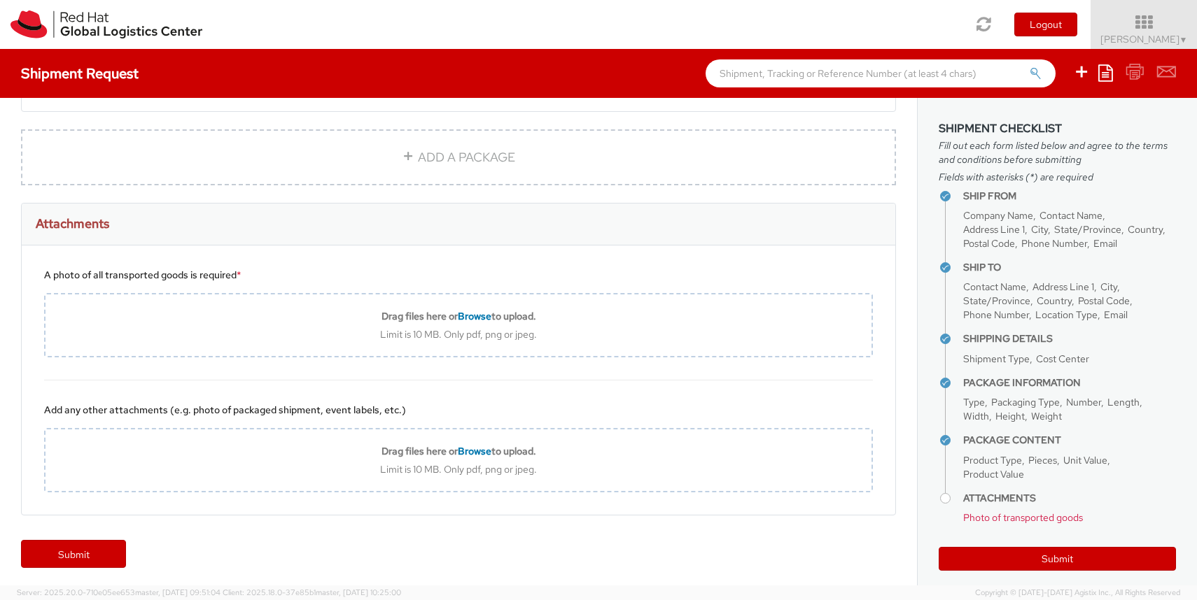
scroll to position [945, 0]
